Goal: Complete application form

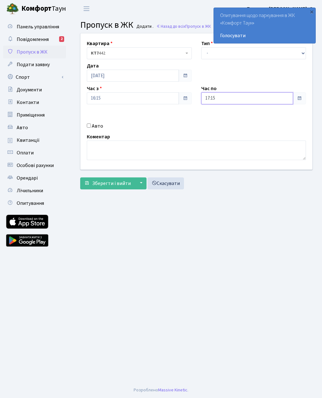
click at [275, 97] on input "17:15" at bounding box center [247, 98] width 92 height 12
click at [219, 118] on icon at bounding box center [218, 119] width 17 height 17
click at [218, 120] on icon at bounding box center [218, 119] width 17 height 17
click at [217, 171] on icon at bounding box center [218, 169] width 17 height 17
type input "18:15"
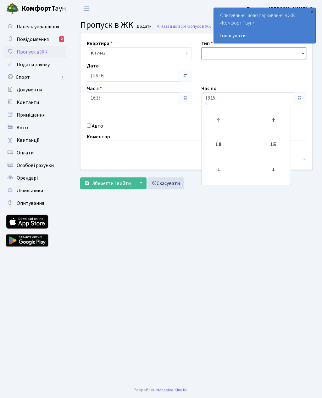
click at [229, 56] on select "- Доставка Таксі Гості Сервіс" at bounding box center [253, 53] width 105 height 12
select select "3"
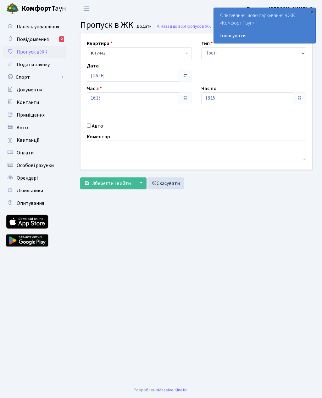
click at [90, 127] on input "Авто" at bounding box center [89, 125] width 4 height 4
checkbox input "true"
click at [223, 122] on input "text" at bounding box center [253, 121] width 105 height 12
type input "AA6409CO"
click at [110, 185] on span "Зберегти і вийти" at bounding box center [111, 183] width 39 height 7
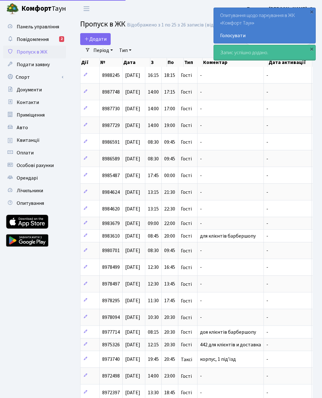
select select "25"
